Goal: Connect with others: Connect with other users

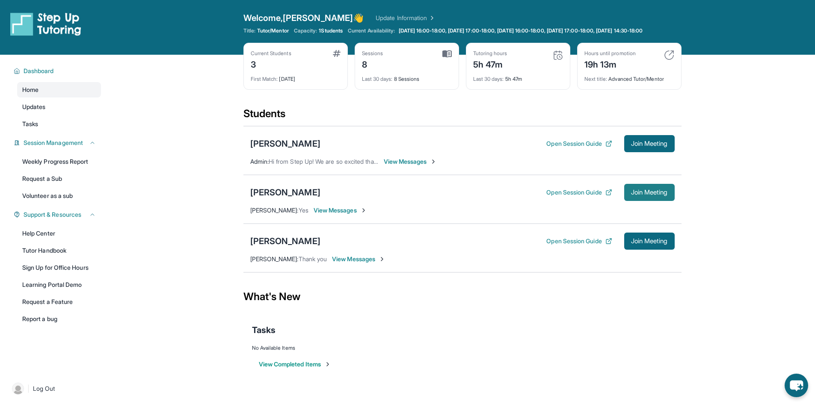
click at [646, 195] on span "Join Meeting" at bounding box center [649, 192] width 37 height 5
click at [270, 196] on div "[PERSON_NAME]" at bounding box center [285, 193] width 70 height 12
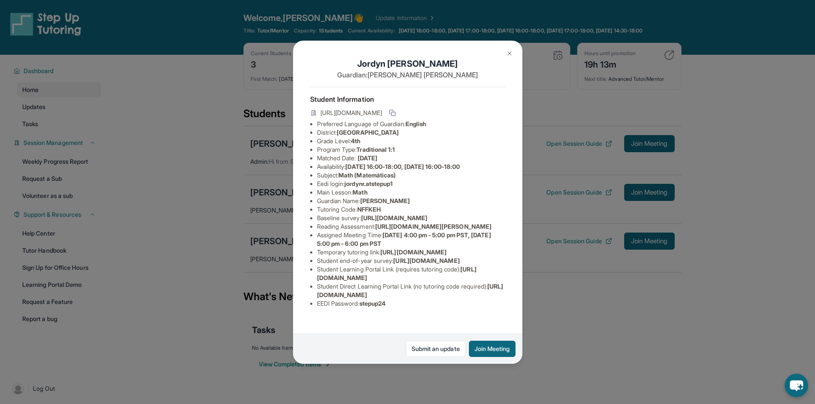
scroll to position [43, 0]
click at [357, 180] on span "jordynr.atstepup1" at bounding box center [368, 183] width 48 height 7
drag, startPoint x: 357, startPoint y: 148, endPoint x: 399, endPoint y: 148, distance: 41.9
click at [393, 180] on span "jordynr.atstepup1" at bounding box center [368, 183] width 48 height 7
copy span "jordynr.atstepup1"
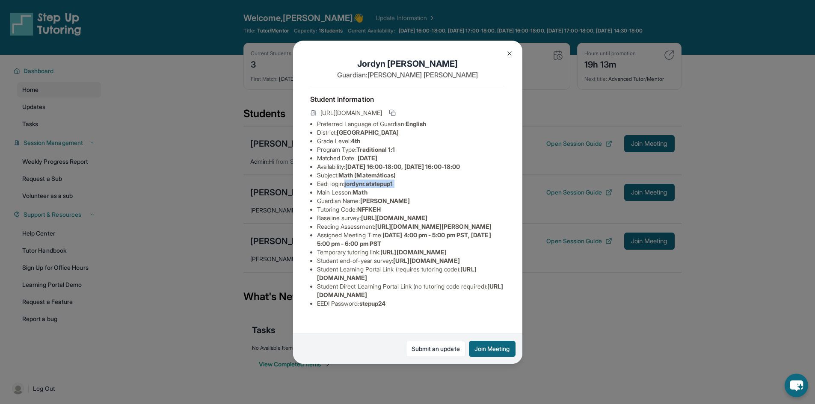
scroll to position [92, 0]
click at [373, 307] on span "stepup24" at bounding box center [372, 303] width 27 height 7
copy span "stepup24"
